Goal: Complete application form

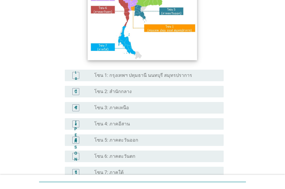
scroll to position [87, 0]
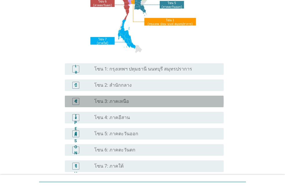
click at [153, 101] on div "ปุ่มวิทยุ[PERSON_NAME]เลือก โซน 3: ภาคเหนือ" at bounding box center [154, 102] width 120 height 6
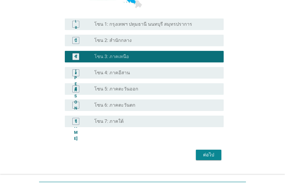
scroll to position [145, 0]
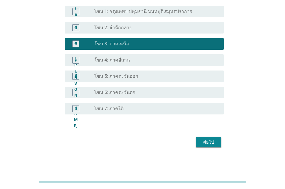
click at [209, 144] on font "ต่อไป" at bounding box center [208, 143] width 11 height 6
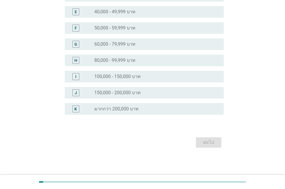
scroll to position [0, 0]
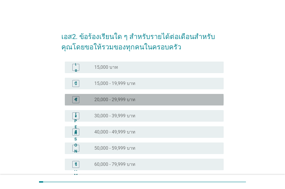
click at [182, 103] on div "ปุ่มวิทยุ[PERSON_NAME]เลือก 20,000 - 29,999 บาท" at bounding box center [154, 100] width 120 height 6
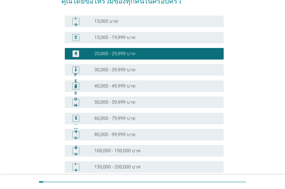
scroll to position [116, 0]
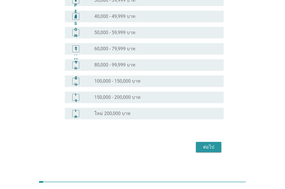
click at [215, 147] on div "ต่อไป" at bounding box center [209, 147] width 16 height 7
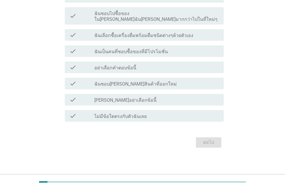
scroll to position [0, 0]
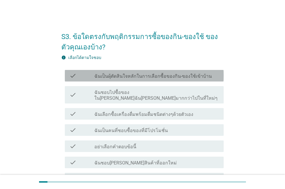
click at [208, 76] on div "check_box_outline_blank ฉันเป็นผุ้ตัดสินใจหลักในการเลือกซื้อของกิน-ของใช้เข้าบ้…" at bounding box center [156, 75] width 125 height 7
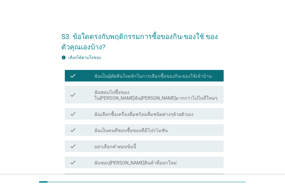
click at [207, 159] on div "check_box_outline_blank ฉันชอบ[PERSON_NAME]สินค้าที่ออกใหม่" at bounding box center [156, 162] width 125 height 7
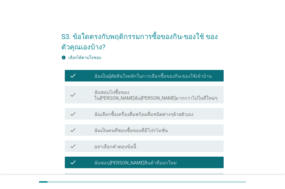
click at [200, 111] on div "check_box_outline_blank ฉันเลือกซื้อเครื่องดื่มพร้อมดื่มชนิดต่างๆด้วยตัวเอง" at bounding box center [156, 114] width 125 height 7
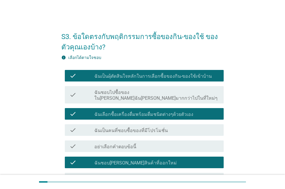
click at [208, 93] on div "check_box_outline_blank ฉันชอบไปซื้อของใน[PERSON_NAME]ฉัน[PERSON_NAME]มากกว่าไป…" at bounding box center [156, 95] width 125 height 13
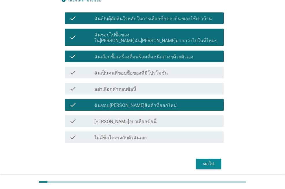
scroll to position [58, 0]
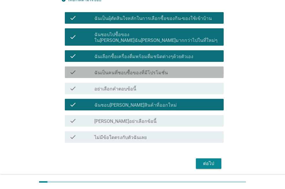
click at [169, 69] on div "check_box_outline_blank ฉันเป็นคนที่ชอบซื้อของที่มีโปรโมชั่น" at bounding box center [156, 72] width 125 height 7
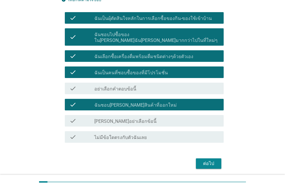
scroll to position [73, 0]
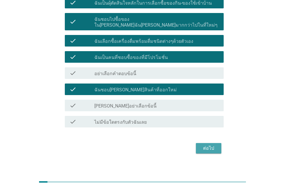
click at [217, 146] on div "ต่อไป" at bounding box center [209, 148] width 16 height 7
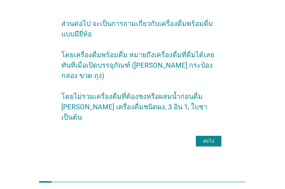
scroll to position [0, 0]
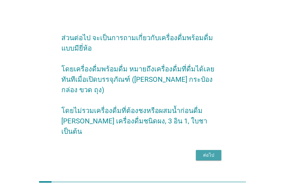
click at [211, 152] on div "ต่อไป" at bounding box center [209, 155] width 16 height 7
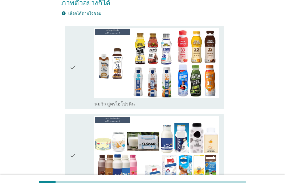
scroll to position [87, 0]
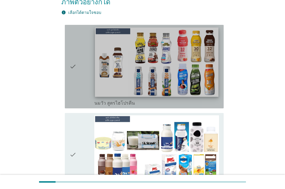
click at [158, 57] on img at bounding box center [156, 63] width 123 height 70
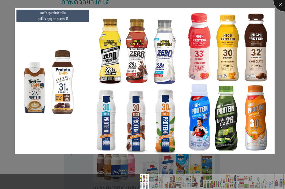
click at [279, 4] on div at bounding box center [285, -1] width 23 height 23
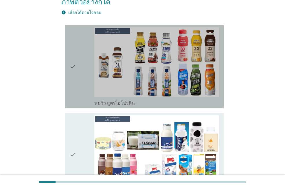
click at [73, 70] on icon "check" at bounding box center [73, 66] width 7 height 79
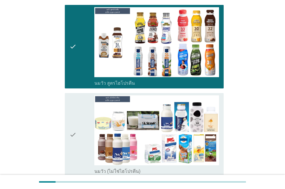
scroll to position [116, 0]
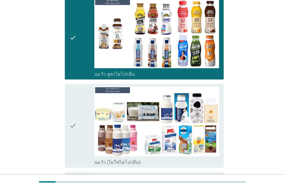
click at [89, 130] on div "check" at bounding box center [82, 126] width 25 height 79
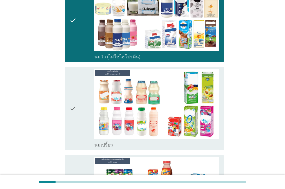
scroll to position [232, 0]
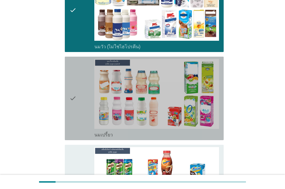
click at [78, 118] on div "check" at bounding box center [82, 98] width 25 height 79
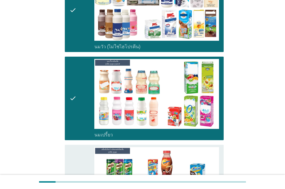
scroll to position [290, 0]
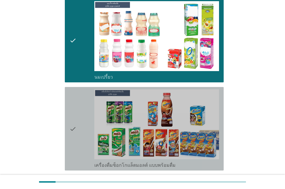
click at [70, 146] on icon "check" at bounding box center [73, 128] width 7 height 79
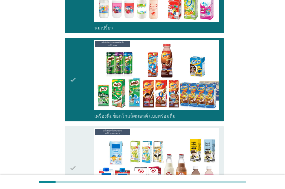
scroll to position [405, 0]
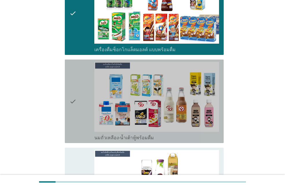
click at [73, 122] on icon "check" at bounding box center [73, 101] width 7 height 79
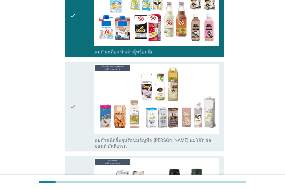
scroll to position [492, 0]
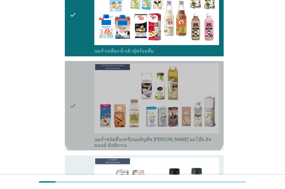
click at [68, 131] on div "check check_box_outline_blank นมถั่วชนิดอื่นๆหรือนมธัญพืช [PERSON_NAME] นมโอ๊ต …" at bounding box center [144, 105] width 159 height 89
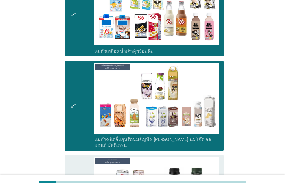
scroll to position [579, 0]
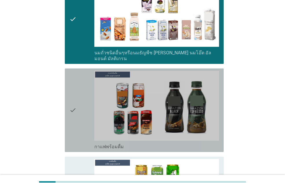
click at [67, 131] on div "check check_box_outline_blank กาแฟพร้อมดื่ม" at bounding box center [144, 111] width 159 height 84
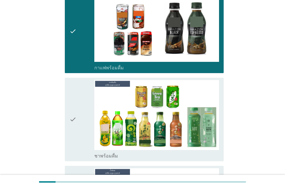
scroll to position [666, 0]
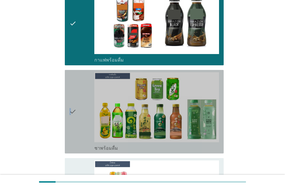
click at [71, 134] on icon "check" at bounding box center [73, 111] width 7 height 79
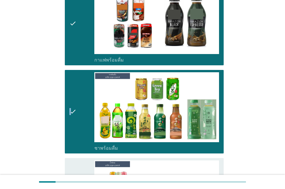
scroll to position [724, 0]
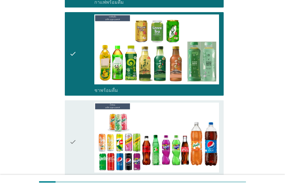
click at [74, 161] on icon "check" at bounding box center [73, 142] width 7 height 79
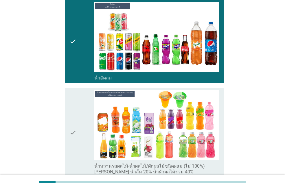
scroll to position [840, 0]
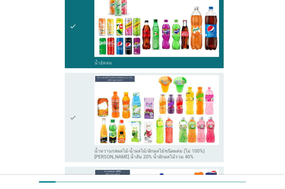
click at [70, 138] on icon "check" at bounding box center [73, 117] width 7 height 85
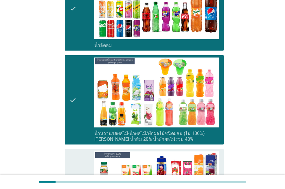
scroll to position [927, 0]
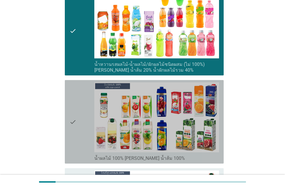
click at [72, 140] on icon "check" at bounding box center [73, 122] width 7 height 79
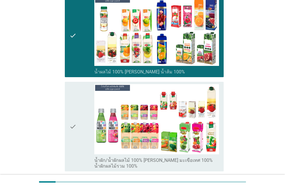
scroll to position [1014, 0]
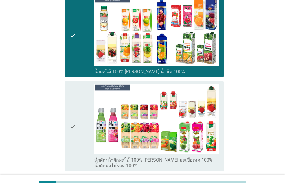
click at [74, 148] on icon "check" at bounding box center [73, 126] width 7 height 85
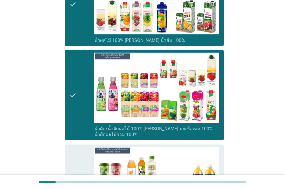
scroll to position [1129, 0]
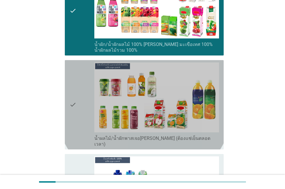
click at [72, 124] on icon "check" at bounding box center [73, 105] width 7 height 85
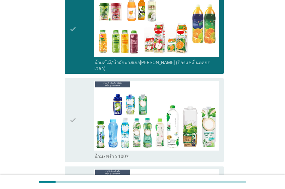
scroll to position [1216, 0]
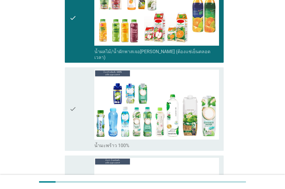
click at [74, 126] on icon "check" at bounding box center [73, 109] width 7 height 79
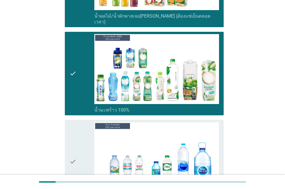
scroll to position [1303, 0]
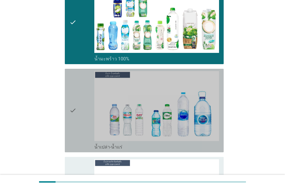
click at [77, 114] on div "check" at bounding box center [82, 110] width 25 height 79
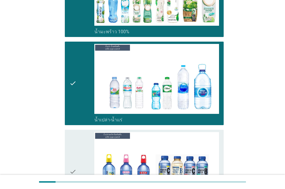
scroll to position [1390, 0]
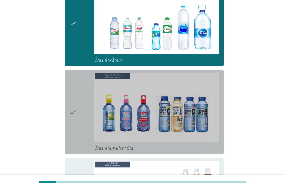
drag, startPoint x: 74, startPoint y: 125, endPoint x: 78, endPoint y: 125, distance: 4.6
click at [74, 125] on icon "check" at bounding box center [73, 112] width 7 height 79
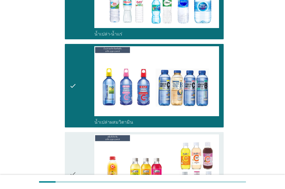
scroll to position [1448, 0]
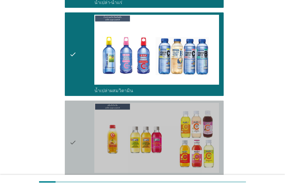
click at [78, 159] on div "check" at bounding box center [82, 142] width 25 height 79
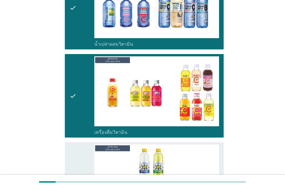
scroll to position [1564, 0]
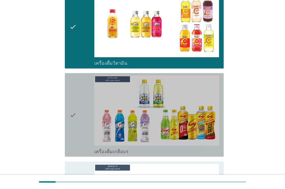
click at [70, 128] on icon "check" at bounding box center [73, 115] width 7 height 79
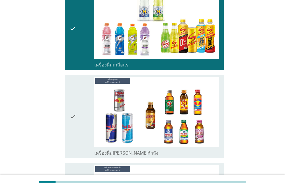
scroll to position [1680, 0]
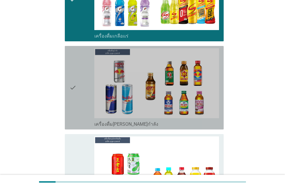
click at [71, 96] on icon "check" at bounding box center [73, 87] width 7 height 79
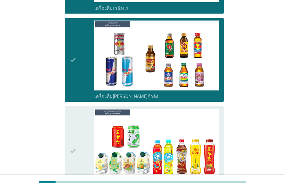
scroll to position [1738, 0]
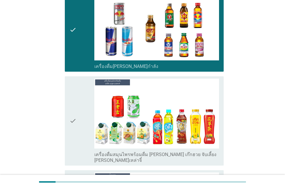
click at [76, 132] on icon "check" at bounding box center [73, 121] width 7 height 85
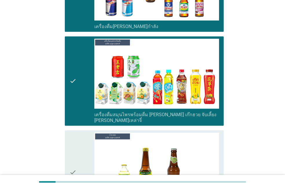
scroll to position [1853, 0]
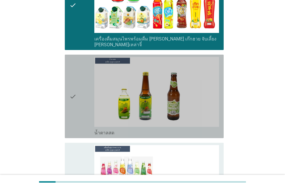
click at [75, 105] on icon "check" at bounding box center [73, 96] width 7 height 79
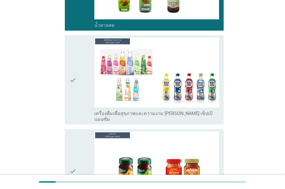
scroll to position [1969, 0]
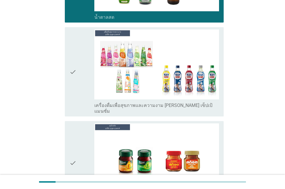
drag, startPoint x: 72, startPoint y: 78, endPoint x: 71, endPoint y: 84, distance: 5.8
click at [71, 78] on icon "check" at bounding box center [73, 72] width 7 height 85
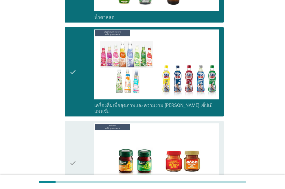
click at [67, 162] on div "check check_box_outline_blank ซุปไก่สกัด" at bounding box center [144, 163] width 159 height 84
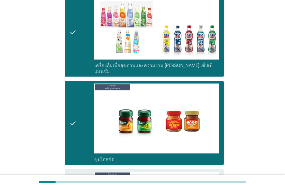
scroll to position [2056, 0]
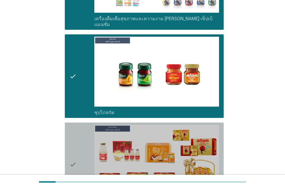
click at [72, 170] on icon "check" at bounding box center [73, 164] width 7 height 79
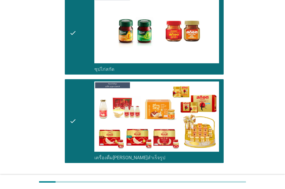
scroll to position [2107, 0]
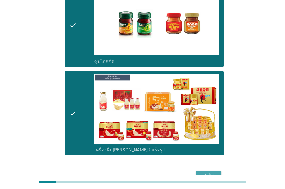
click at [202, 173] on div "ต่อไป" at bounding box center [209, 176] width 16 height 7
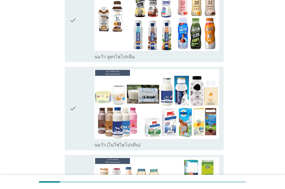
scroll to position [87, 0]
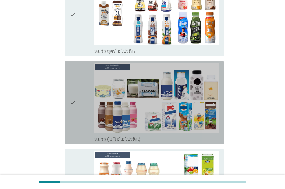
click at [71, 145] on div "check check_box_outline_blank นมวัว (ไม่ใช่ไฮโปรตีน)" at bounding box center [144, 103] width 159 height 84
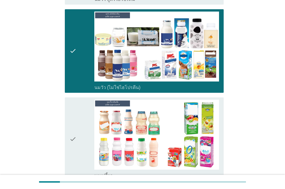
scroll to position [145, 0]
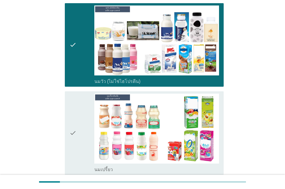
click at [75, 162] on icon "check" at bounding box center [73, 133] width 7 height 79
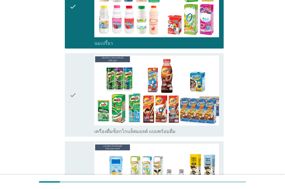
scroll to position [290, 0]
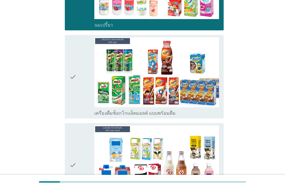
click at [72, 114] on icon "check" at bounding box center [73, 76] width 7 height 79
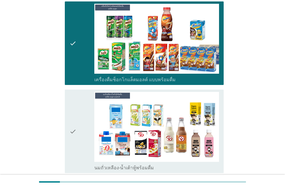
scroll to position [405, 0]
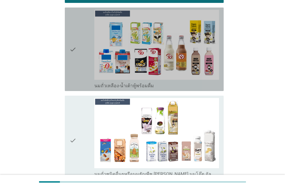
click at [74, 83] on icon "check" at bounding box center [73, 49] width 7 height 79
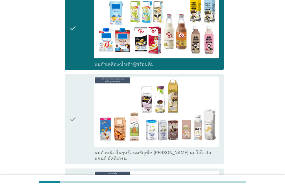
scroll to position [492, 0]
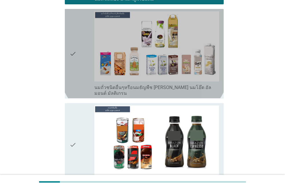
click at [72, 87] on icon "check" at bounding box center [73, 53] width 7 height 85
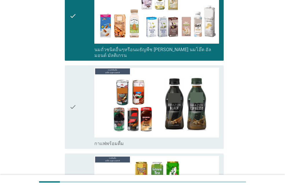
scroll to position [608, 0]
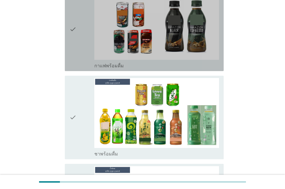
click at [69, 61] on div "check check_box_outline_blank กาแฟพร้อมดื่ม" at bounding box center [144, 30] width 159 height 84
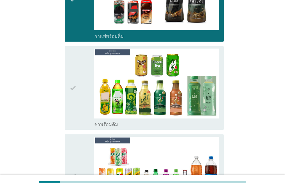
scroll to position [666, 0]
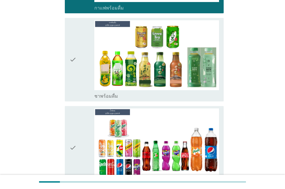
click at [72, 89] on icon "check" at bounding box center [73, 59] width 7 height 79
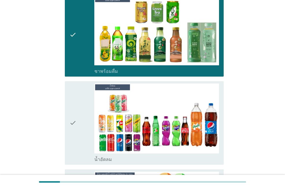
scroll to position [724, 0]
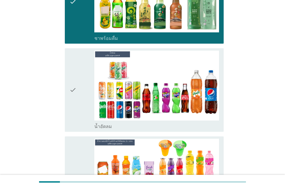
click at [75, 117] on icon "check" at bounding box center [73, 90] width 7 height 79
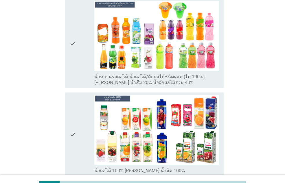
scroll to position [869, 0]
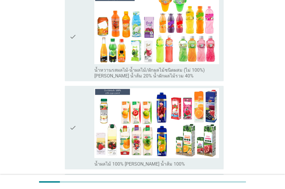
click at [75, 72] on icon "check" at bounding box center [73, 36] width 7 height 85
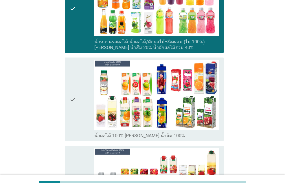
scroll to position [956, 0]
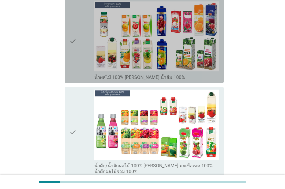
drag, startPoint x: 72, startPoint y: 72, endPoint x: 70, endPoint y: 75, distance: 4.2
click at [72, 72] on icon "check" at bounding box center [73, 40] width 7 height 79
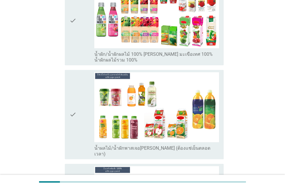
scroll to position [1072, 0]
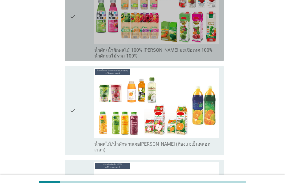
click at [70, 54] on div "check check_box_outline_blank น้ำผัก/น้ำผักผลไม้ 100% [PERSON_NAME] มะเขือเทศ 1…" at bounding box center [144, 16] width 159 height 89
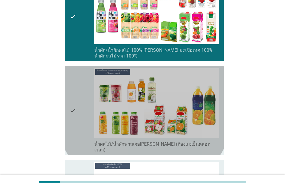
click at [70, 141] on icon "check" at bounding box center [73, 110] width 7 height 85
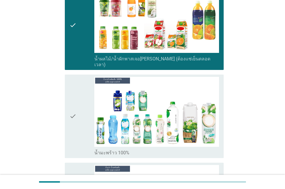
scroll to position [1158, 0]
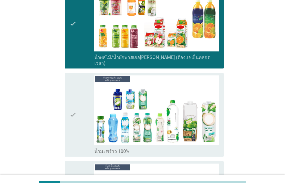
click at [70, 140] on icon "check" at bounding box center [73, 115] width 7 height 79
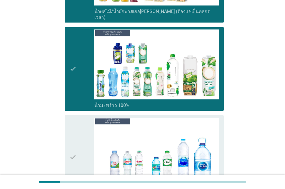
scroll to position [1274, 0]
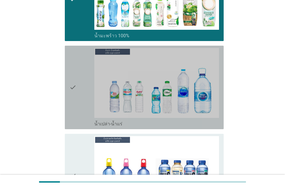
click at [69, 117] on div "check check_box_outline_blank น้ำเปล่า-น้ำแร่" at bounding box center [144, 88] width 159 height 84
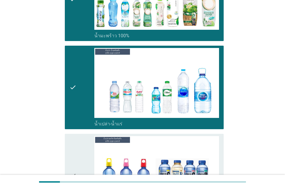
scroll to position [1361, 0]
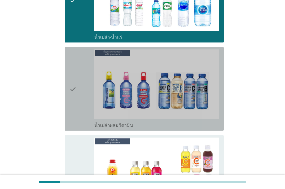
click at [72, 116] on icon "check" at bounding box center [73, 89] width 7 height 79
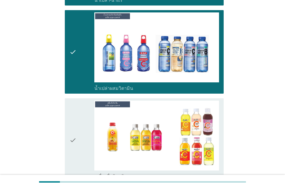
scroll to position [1448, 0]
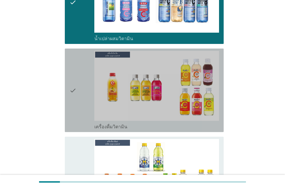
click at [72, 119] on div "check check_box_outline_blank เครื่องดื่มวิตามิน" at bounding box center [144, 91] width 159 height 84
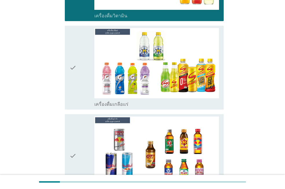
scroll to position [1564, 0]
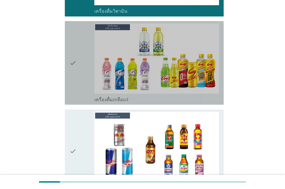
click at [71, 91] on icon "check" at bounding box center [73, 62] width 7 height 79
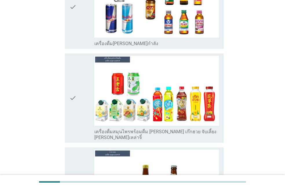
scroll to position [1709, 0]
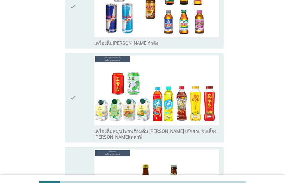
click at [76, 124] on div "check check_box_outline_blank เครื่องดื่มสมุนไพรพร้อมดื่ม [PERSON_NAME] เก๊กฮวย…" at bounding box center [144, 97] width 159 height 89
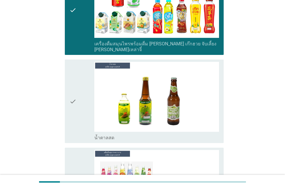
scroll to position [1824, 0]
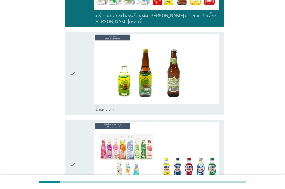
click at [74, 95] on icon "check" at bounding box center [73, 73] width 7 height 79
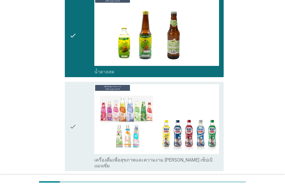
scroll to position [1940, 0]
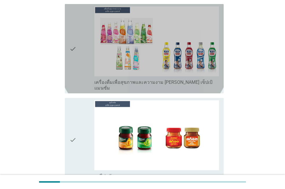
click at [70, 67] on icon "check" at bounding box center [73, 48] width 7 height 85
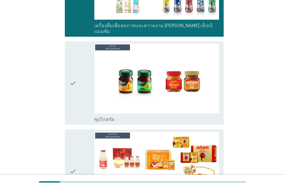
scroll to position [1998, 0]
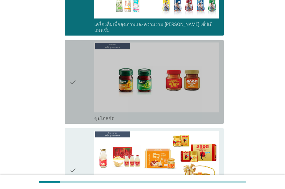
click at [73, 98] on icon "check" at bounding box center [73, 82] width 7 height 79
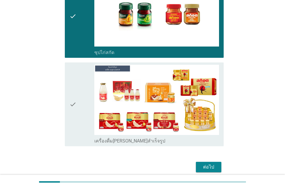
scroll to position [2066, 0]
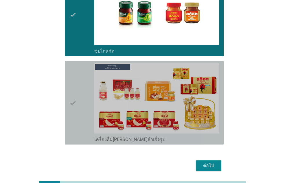
click at [76, 119] on icon "check" at bounding box center [73, 102] width 7 height 79
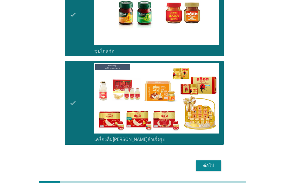
click at [221, 161] on button "ต่อไป" at bounding box center [208, 166] width 25 height 10
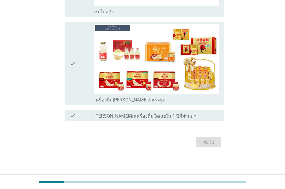
scroll to position [0, 0]
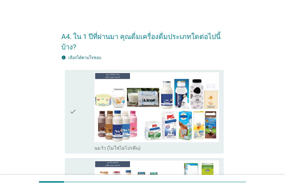
click at [73, 150] on icon "check" at bounding box center [73, 111] width 7 height 79
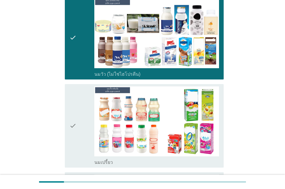
scroll to position [87, 0]
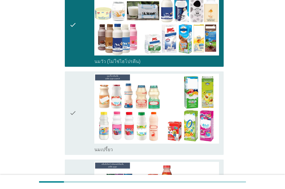
click at [74, 153] on div "check check_box นมเปรี้ยว" at bounding box center [144, 114] width 159 height 84
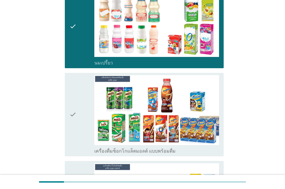
scroll to position [203, 0]
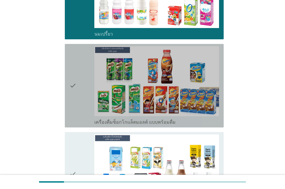
click at [71, 126] on div "check check_box เครื่องดื่มช็อกโกแล็ตมอลต์ แบบพร้อมดื่ม" at bounding box center [144, 86] width 159 height 84
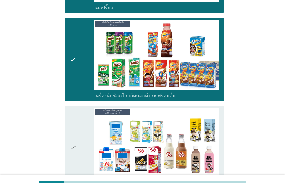
scroll to position [290, 0]
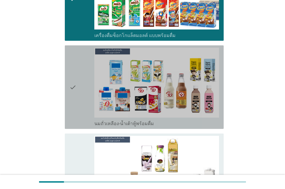
click at [75, 123] on icon "check" at bounding box center [73, 87] width 7 height 79
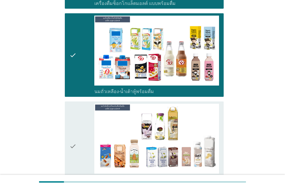
scroll to position [376, 0]
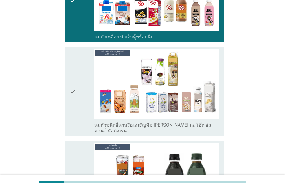
click at [74, 129] on div "check check_box นมถั่วชนิดอื่นๆหรือนมธัญพืช [PERSON_NAME] นมโอ๊ต อัลมอนด์ มัลติ…" at bounding box center [144, 91] width 159 height 89
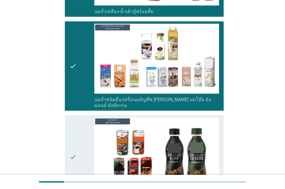
scroll to position [463, 0]
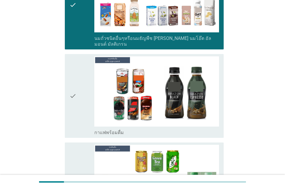
click at [75, 128] on icon "check" at bounding box center [73, 95] width 7 height 79
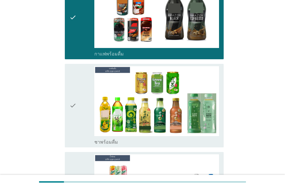
scroll to position [550, 0]
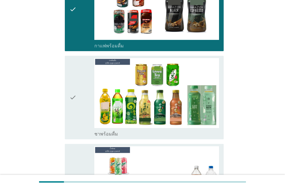
click at [73, 129] on icon "check" at bounding box center [73, 97] width 7 height 79
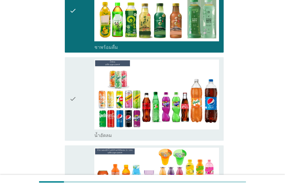
scroll to position [666, 0]
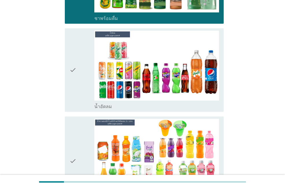
click at [68, 103] on div "check check_box น้ำอัดลม" at bounding box center [144, 70] width 159 height 84
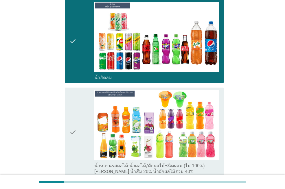
scroll to position [724, 0]
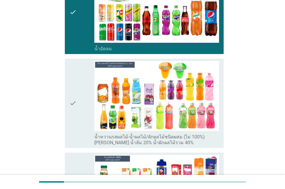
click at [72, 140] on icon "check" at bounding box center [73, 103] width 7 height 85
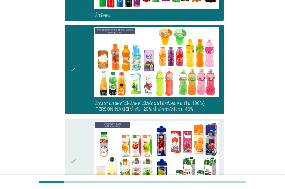
scroll to position [840, 0]
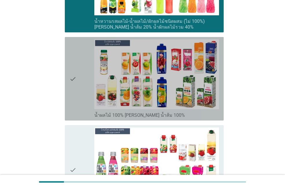
click at [67, 114] on div "check check_box น้ำผลไม้ 100% [PERSON_NAME] น้ำส้ม 100%" at bounding box center [144, 79] width 159 height 84
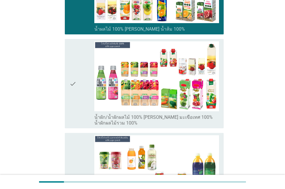
scroll to position [956, 0]
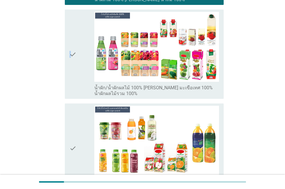
click at [70, 92] on div "check check_box น้ำผัก/น้ำผักผลไม้ 100% [PERSON_NAME] มะเขือเทศ 100% น้ำผักผลไม…" at bounding box center [144, 54] width 159 height 89
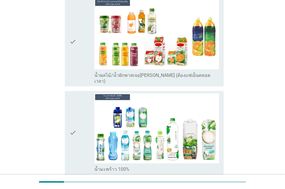
scroll to position [1072, 0]
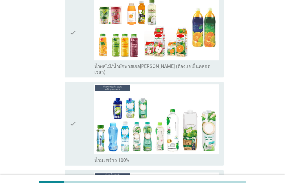
click at [69, 63] on div "check check_box น้ำผลไม้/น้ำผักพาสเจอ[PERSON_NAME] (ต้องแช่เย็นตลอดเวลา)" at bounding box center [144, 32] width 159 height 89
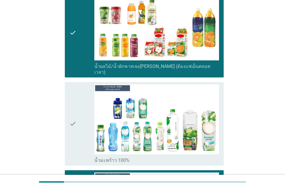
click at [73, 152] on div "check check_box น้ำมะพร้าว 100%" at bounding box center [144, 124] width 159 height 84
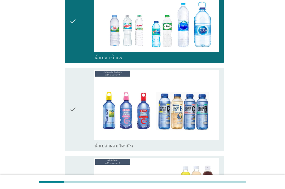
scroll to position [1274, 0]
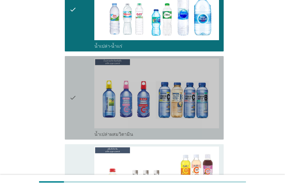
click at [72, 127] on div "check check_box น้ำเปล่าผสมวิตามิน" at bounding box center [144, 98] width 159 height 84
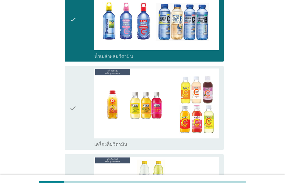
scroll to position [1390, 0]
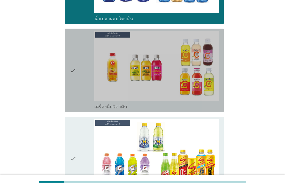
click at [68, 94] on div "check check_box เครื่องดื่มวิตามิน" at bounding box center [144, 71] width 159 height 84
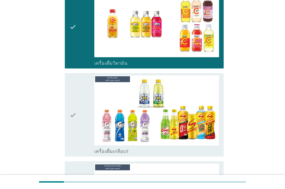
scroll to position [1477, 0]
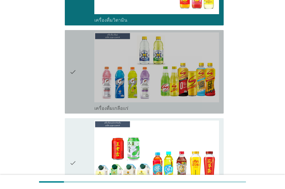
click at [69, 98] on div "check check_box เครื่องดื่มเกลือแร่" at bounding box center [144, 72] width 159 height 84
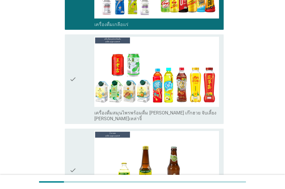
scroll to position [1564, 0]
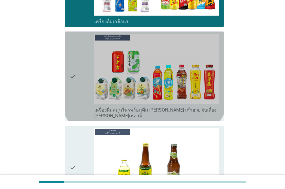
click at [69, 97] on div "check check_box เครื่องดื่มสมุนไพรพร้อมดื่ม [PERSON_NAME] เก๊กฮวย จับเลี้ยง [PE…" at bounding box center [144, 76] width 159 height 89
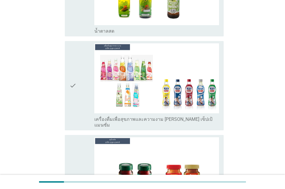
scroll to position [1738, 0]
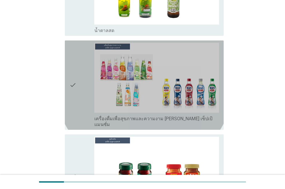
click at [71, 101] on icon "check" at bounding box center [73, 85] width 7 height 85
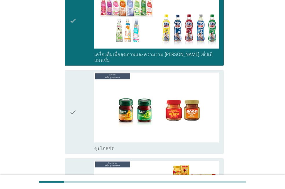
scroll to position [1824, 0]
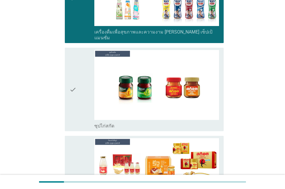
click at [72, 105] on icon "check" at bounding box center [73, 89] width 7 height 79
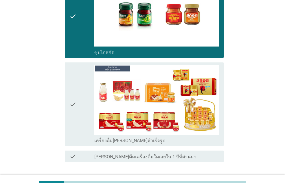
scroll to position [1916, 0]
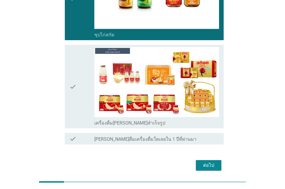
click at [73, 102] on icon "check" at bounding box center [73, 86] width 7 height 79
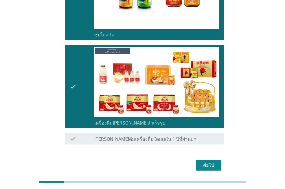
click at [212, 162] on div "ต่อไป" at bounding box center [209, 165] width 16 height 7
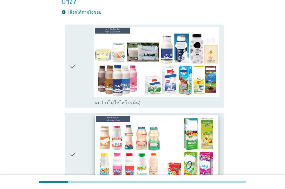
scroll to position [58, 0]
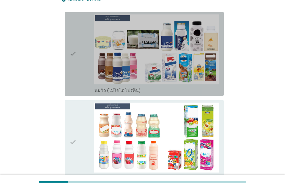
click at [72, 83] on div "check check_box นมวัว (ไม่ใช่ไฮโปรตีน)" at bounding box center [144, 54] width 159 height 84
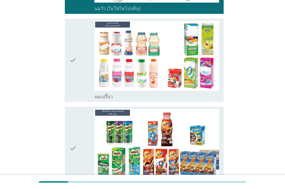
scroll to position [145, 0]
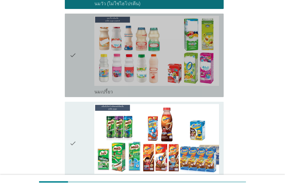
click at [72, 81] on icon "check" at bounding box center [73, 55] width 7 height 79
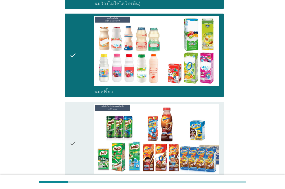
click at [78, 168] on div "check" at bounding box center [82, 143] width 25 height 79
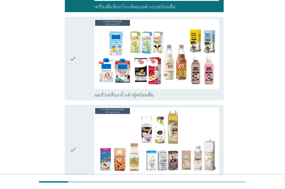
scroll to position [319, 0]
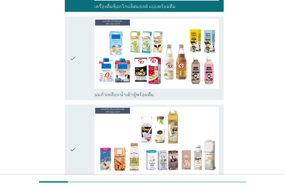
click at [76, 86] on icon "check" at bounding box center [73, 58] width 7 height 79
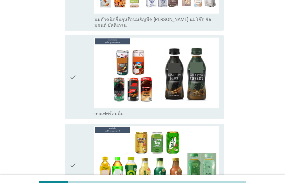
scroll to position [492, 0]
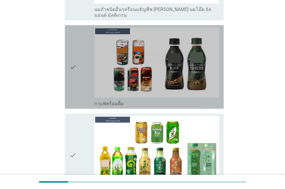
click at [76, 88] on icon "check" at bounding box center [73, 67] width 7 height 79
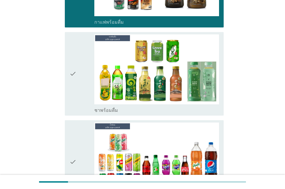
scroll to position [579, 0]
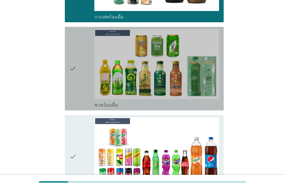
click at [74, 89] on icon "check" at bounding box center [73, 68] width 7 height 79
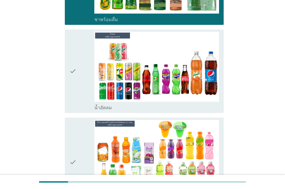
scroll to position [666, 0]
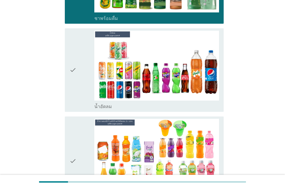
click at [70, 92] on icon "check" at bounding box center [73, 70] width 7 height 79
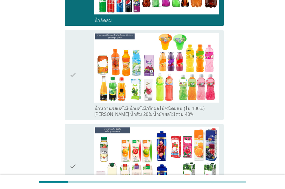
scroll to position [753, 0]
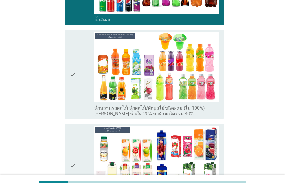
click at [69, 96] on div "check check_box น้ำหวานรสผลไม้-น้ำผลไม้/ผักผลไม้ชนิดผสม (ไม่ 100%) [PERSON_NAME…" at bounding box center [144, 74] width 159 height 89
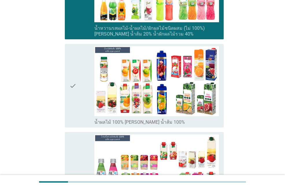
scroll to position [840, 0]
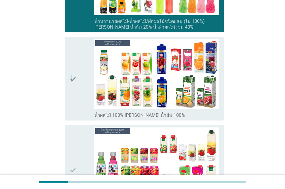
click at [72, 99] on icon "check" at bounding box center [73, 78] width 7 height 79
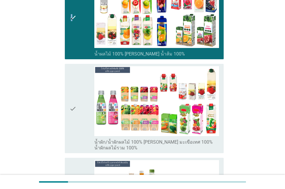
scroll to position [927, 0]
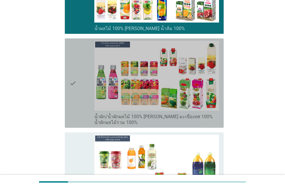
click at [74, 103] on icon "check" at bounding box center [73, 83] width 7 height 85
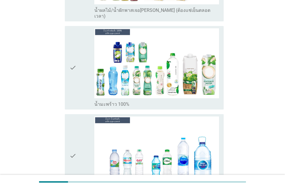
scroll to position [1129, 0]
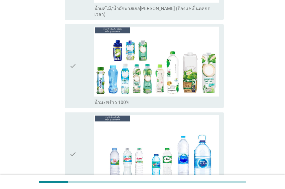
click at [71, 83] on icon "check" at bounding box center [73, 66] width 7 height 79
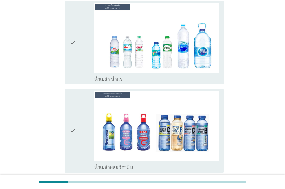
scroll to position [1245, 0]
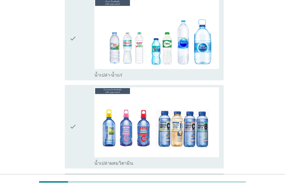
click at [70, 54] on icon "check" at bounding box center [73, 38] width 7 height 79
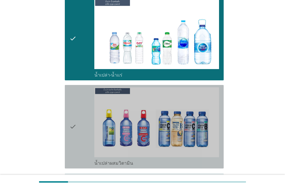
click at [78, 144] on div "check" at bounding box center [82, 126] width 25 height 79
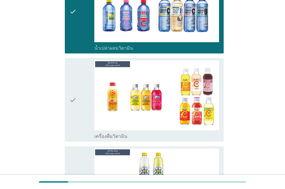
scroll to position [1361, 0]
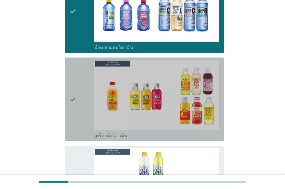
click at [74, 115] on icon "check" at bounding box center [73, 99] width 7 height 79
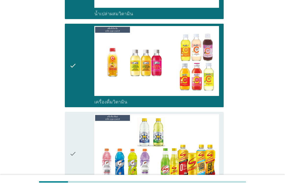
scroll to position [1477, 0]
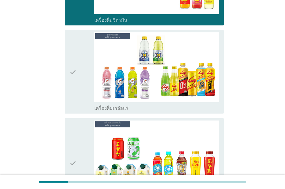
click at [71, 86] on icon "check" at bounding box center [73, 71] width 7 height 79
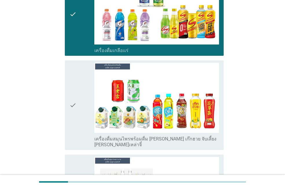
scroll to position [1564, 0]
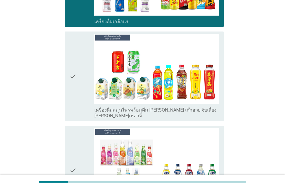
click at [71, 89] on icon "check" at bounding box center [73, 76] width 7 height 85
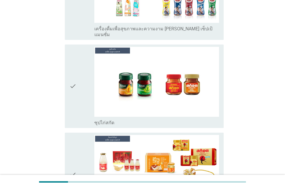
scroll to position [1767, 0]
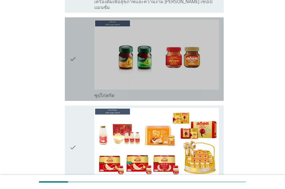
click at [74, 64] on icon "check" at bounding box center [73, 59] width 7 height 79
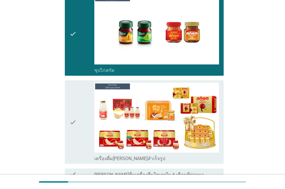
scroll to position [1817, 0]
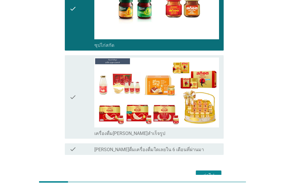
click at [197, 171] on button "ต่อไป" at bounding box center [208, 176] width 25 height 10
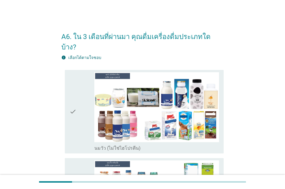
click at [74, 134] on icon "check" at bounding box center [73, 111] width 7 height 79
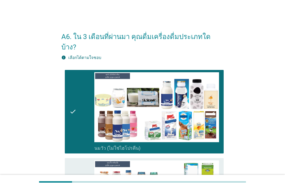
scroll to position [87, 0]
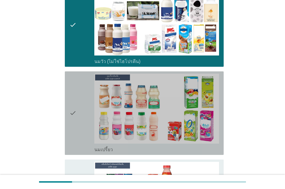
click at [77, 124] on div "check" at bounding box center [82, 113] width 25 height 79
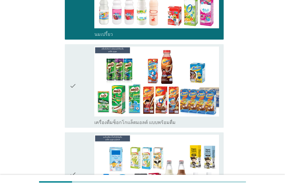
scroll to position [203, 0]
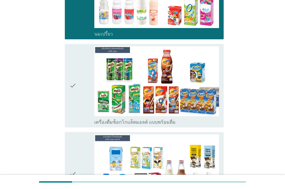
click at [77, 114] on div "check" at bounding box center [82, 85] width 25 height 79
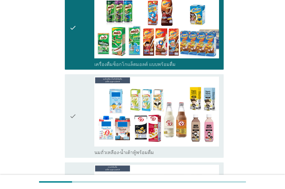
click at [76, 114] on icon "check" at bounding box center [73, 116] width 7 height 79
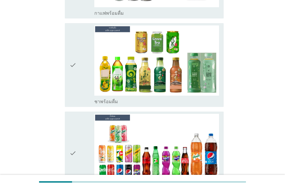
scroll to position [492, 0]
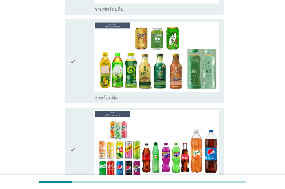
click at [77, 87] on div "check" at bounding box center [82, 61] width 25 height 79
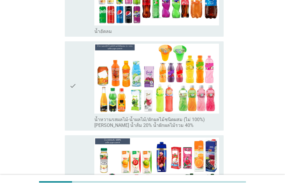
scroll to position [637, 0]
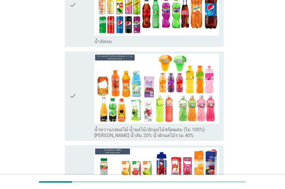
click at [67, 127] on div "check check_box น้ำหวานรสผลไม้-น้ำผลไม้/ผักผลไม้ชนิดผสม (ไม่ 100%) [PERSON_NAME…" at bounding box center [144, 96] width 159 height 89
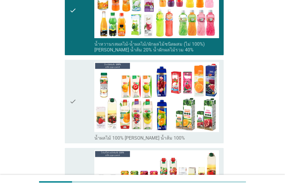
scroll to position [724, 0]
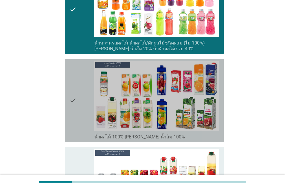
click at [66, 128] on div "check check_box น้ำผลไม้ 100% [PERSON_NAME] น้ำส้ม 100%" at bounding box center [144, 101] width 159 height 84
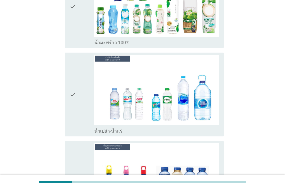
scroll to position [1043, 0]
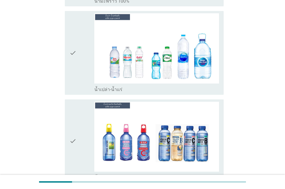
click at [77, 77] on div "check" at bounding box center [82, 52] width 25 height 79
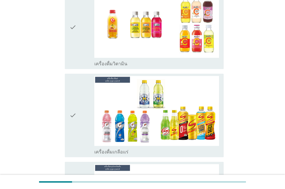
scroll to position [1245, 0]
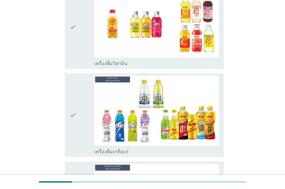
click at [70, 128] on icon "check" at bounding box center [73, 115] width 7 height 79
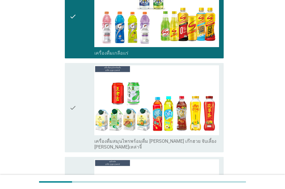
scroll to position [1361, 0]
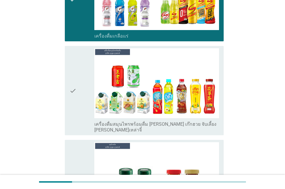
click at [80, 109] on div "check" at bounding box center [82, 90] width 25 height 85
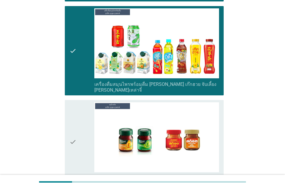
scroll to position [1463, 0]
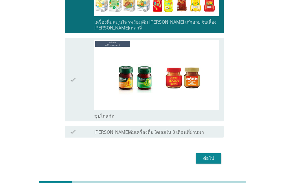
click at [207, 155] on div "ต่อไป" at bounding box center [209, 158] width 16 height 7
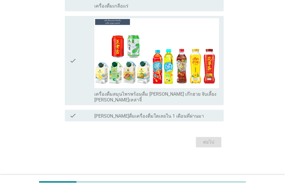
scroll to position [0, 0]
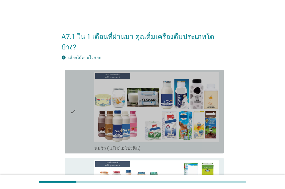
click at [67, 135] on div "check check_box นมวัว (ไม่ใช่ไฮโปรตีน)" at bounding box center [144, 112] width 159 height 84
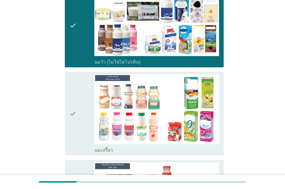
scroll to position [87, 0]
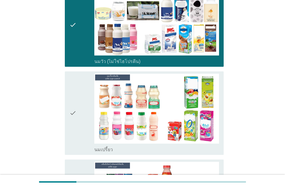
click at [71, 140] on icon "check" at bounding box center [73, 113] width 7 height 79
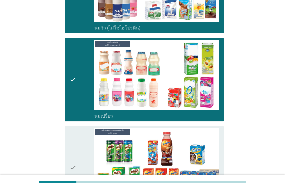
scroll to position [203, 0]
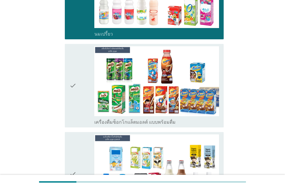
click at [70, 114] on icon "check" at bounding box center [73, 85] width 7 height 79
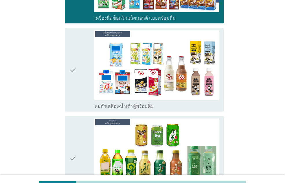
scroll to position [319, 0]
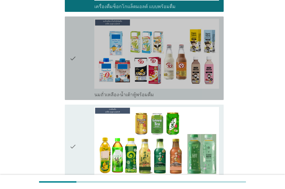
click at [69, 86] on div "check check_box นมถั่วเหลือง-น้ำเต้าหู้พร้อมดื่ม" at bounding box center [144, 59] width 159 height 84
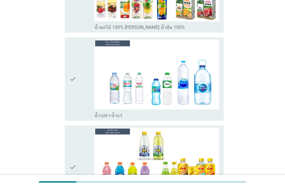
scroll to position [666, 0]
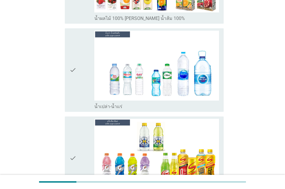
click at [81, 167] on div "check" at bounding box center [82, 158] width 25 height 79
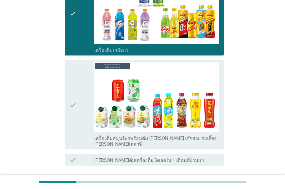
scroll to position [839, 0]
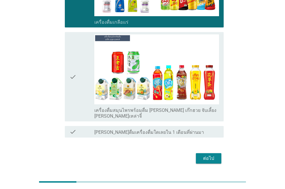
click at [207, 153] on button "ต่อไป" at bounding box center [208, 158] width 25 height 10
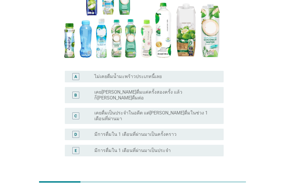
scroll to position [87, 0]
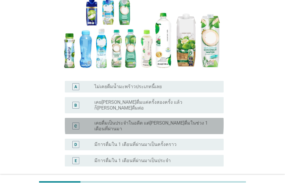
click at [214, 122] on div "radio_button_unchecked เคยดื่มเป็นประจำในอดีต แต่[PERSON_NAME]ดื่มในช่วง 1 เดือ…" at bounding box center [156, 126] width 125 height 12
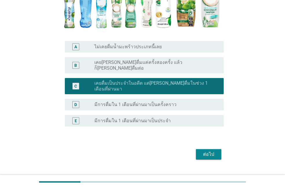
scroll to position [129, 0]
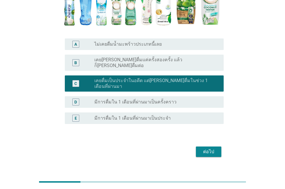
click at [206, 149] on div "ต่อไป" at bounding box center [209, 152] width 16 height 7
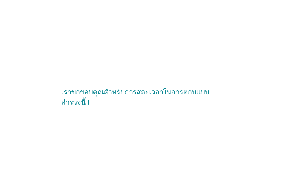
scroll to position [0, 0]
